Goal: Find specific page/section: Find specific page/section

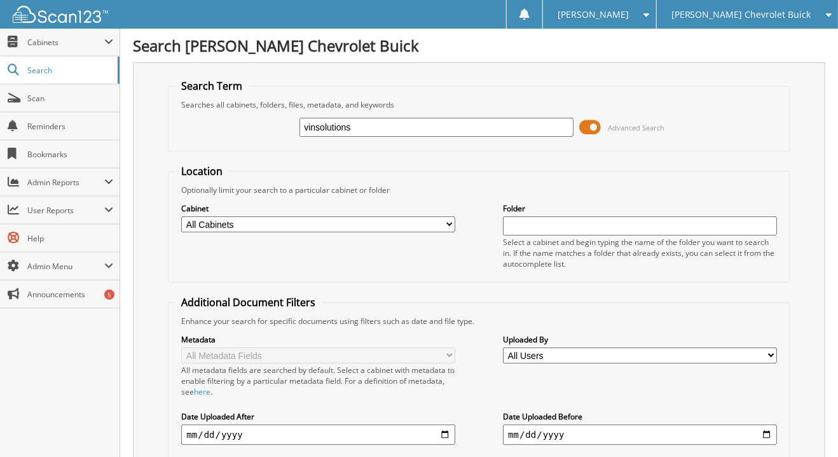
type input "vinsolutions"
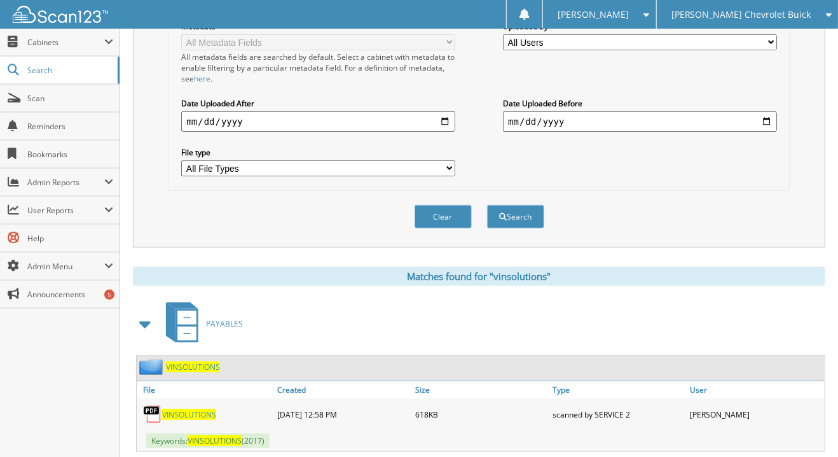
scroll to position [509, 0]
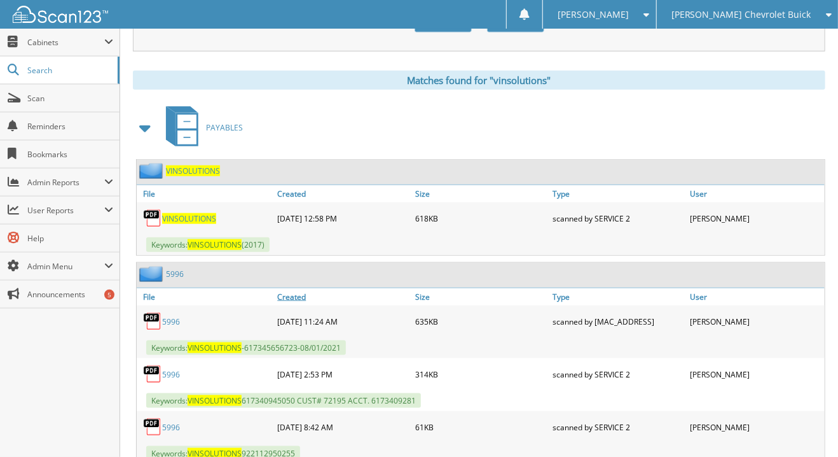
click at [296, 288] on link "Created" at bounding box center [342, 296] width 137 height 17
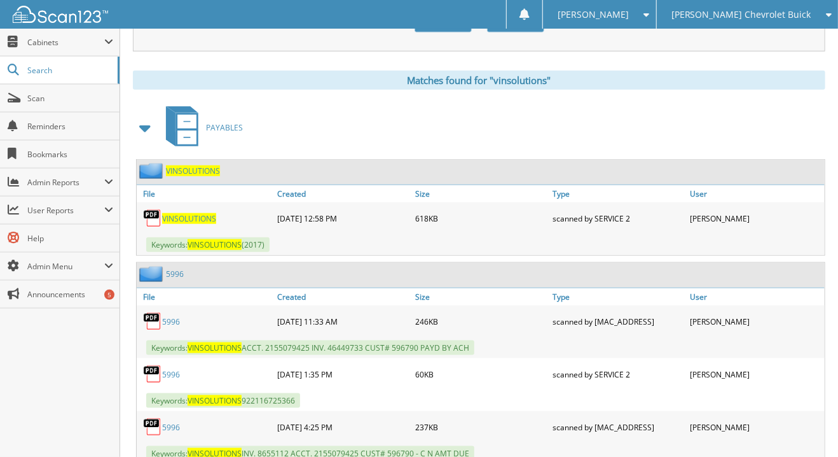
click at [165, 316] on link "5996" at bounding box center [171, 321] width 18 height 11
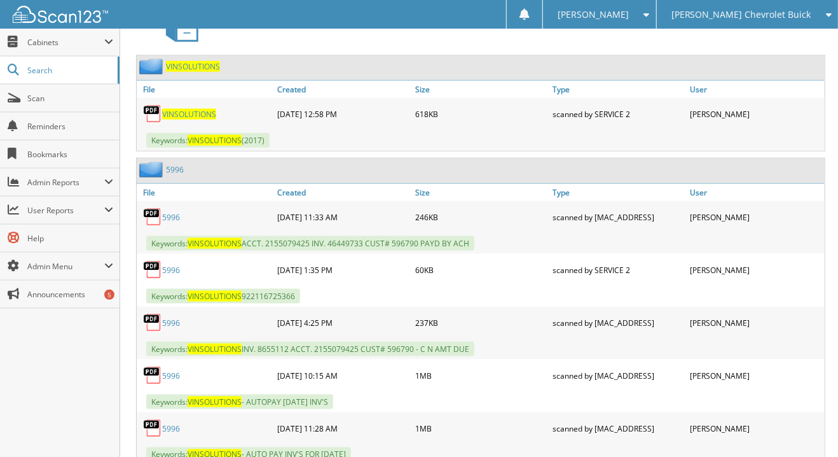
scroll to position [636, 0]
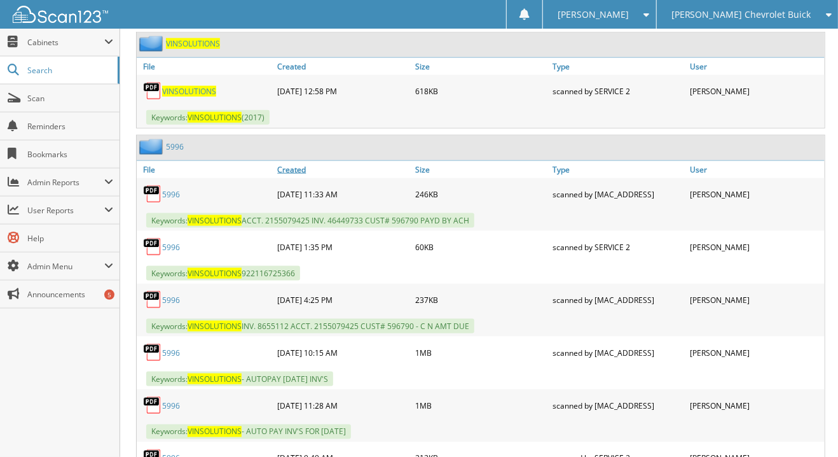
click at [294, 161] on link "Created" at bounding box center [342, 169] width 137 height 17
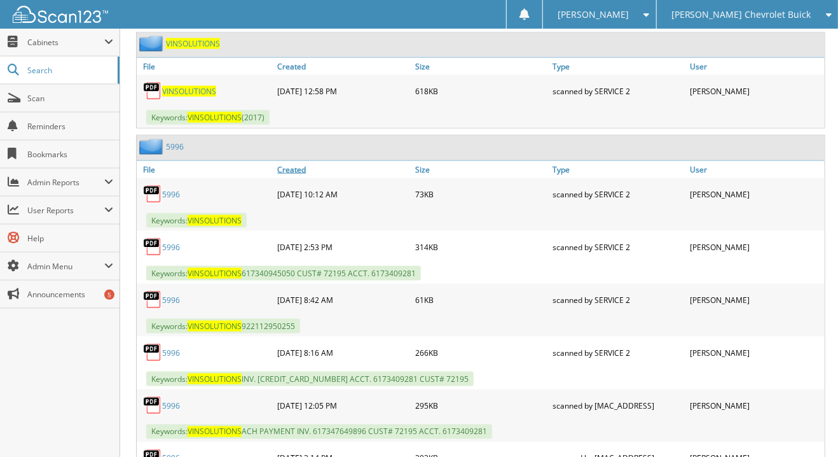
click at [294, 161] on link "Created" at bounding box center [342, 169] width 137 height 17
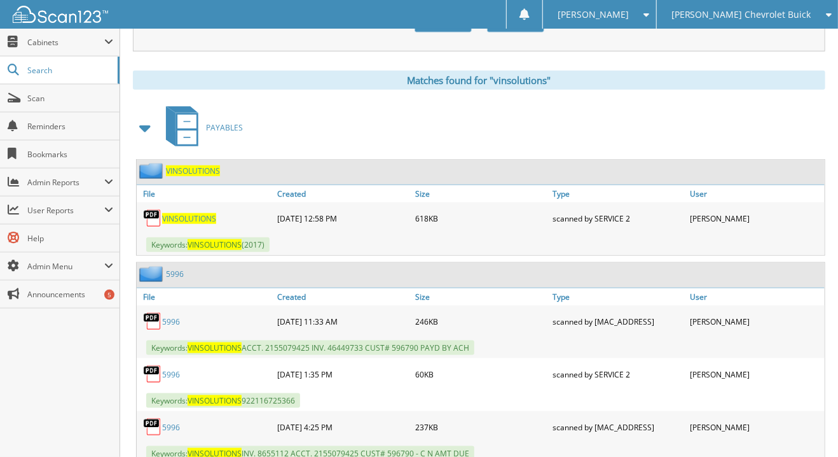
scroll to position [0, 0]
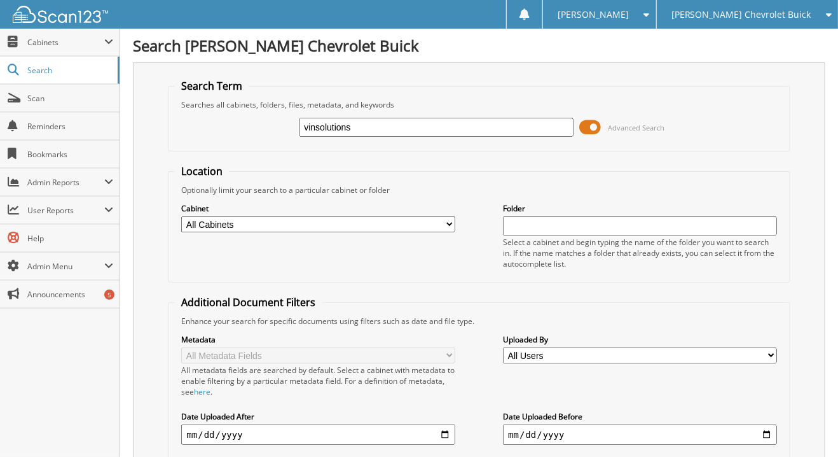
click at [363, 127] on input "vinsolutions" at bounding box center [437, 127] width 274 height 19
click at [363, 128] on input "vinsolutions" at bounding box center [437, 127] width 274 height 19
type input "xtime"
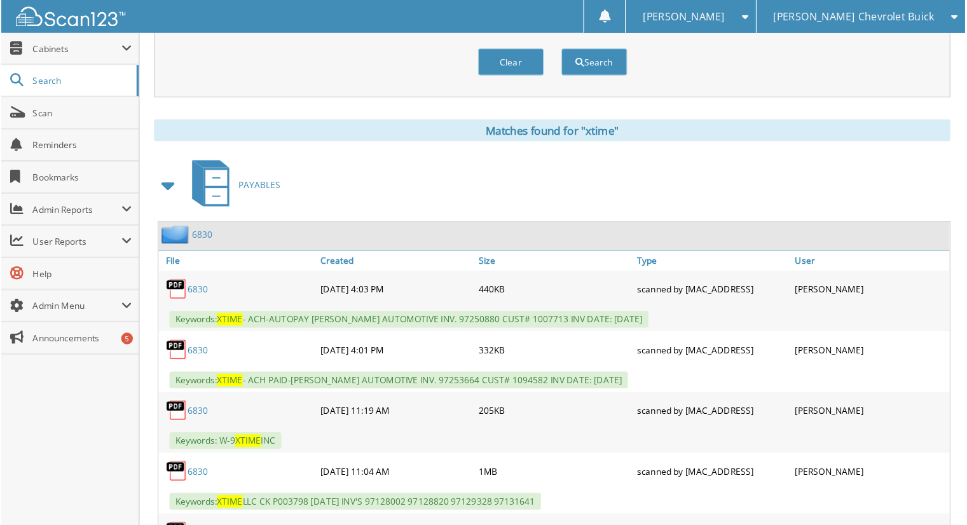
scroll to position [389, 0]
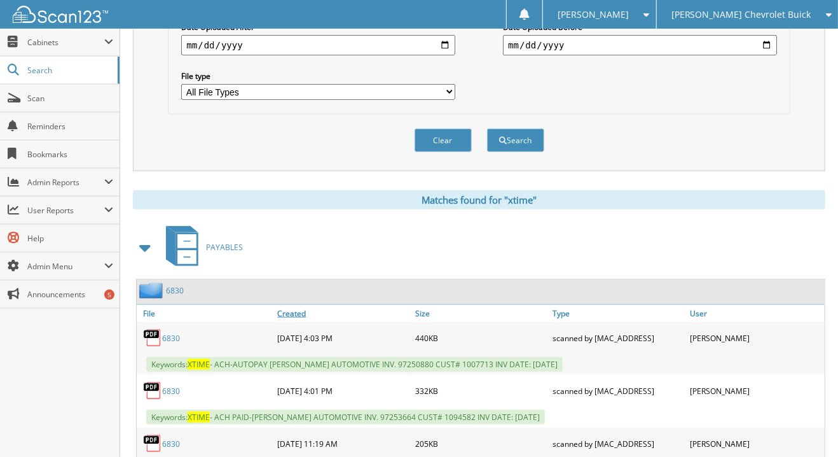
click at [293, 305] on link "Created" at bounding box center [342, 313] width 137 height 17
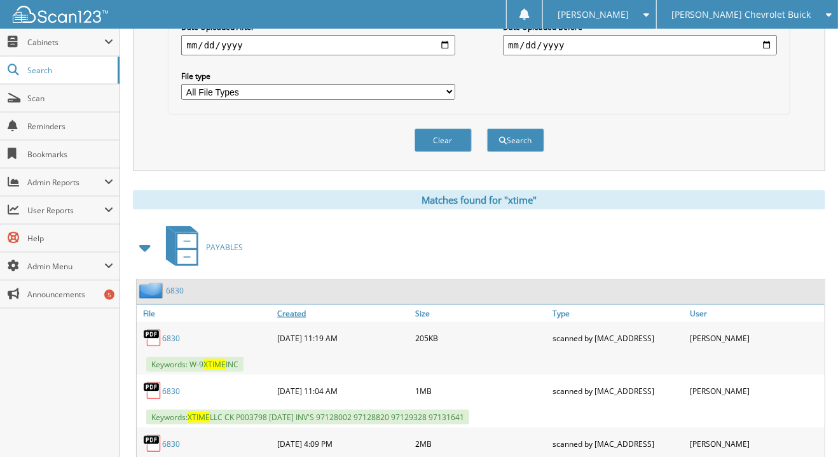
click at [293, 305] on link "Created" at bounding box center [342, 313] width 137 height 17
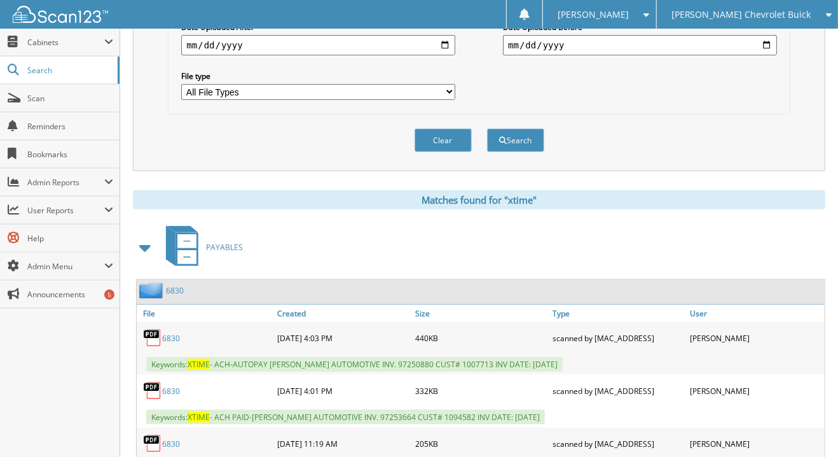
click at [169, 333] on link "6830" at bounding box center [171, 338] width 18 height 11
